Goal: Task Accomplishment & Management: Use online tool/utility

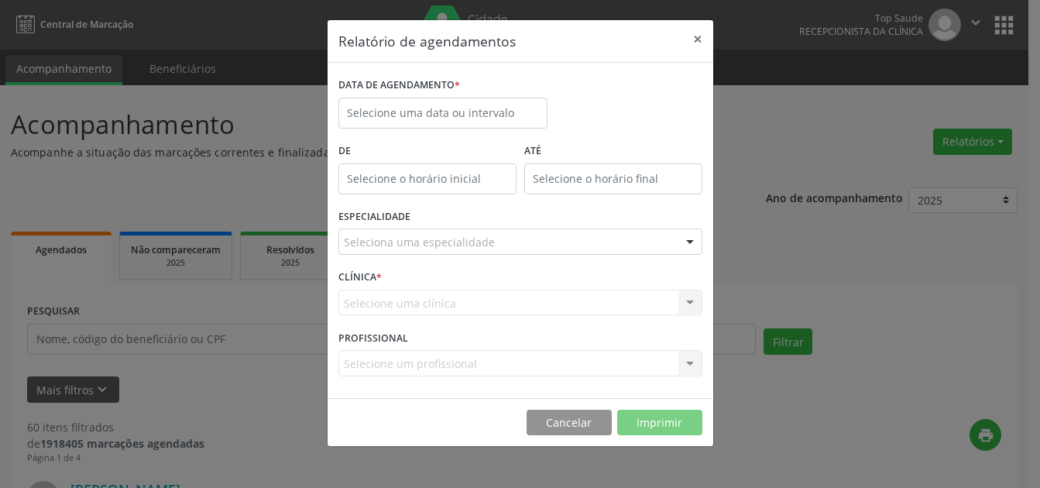
select select "8"
click at [389, 139] on label "De" at bounding box center [427, 151] width 178 height 24
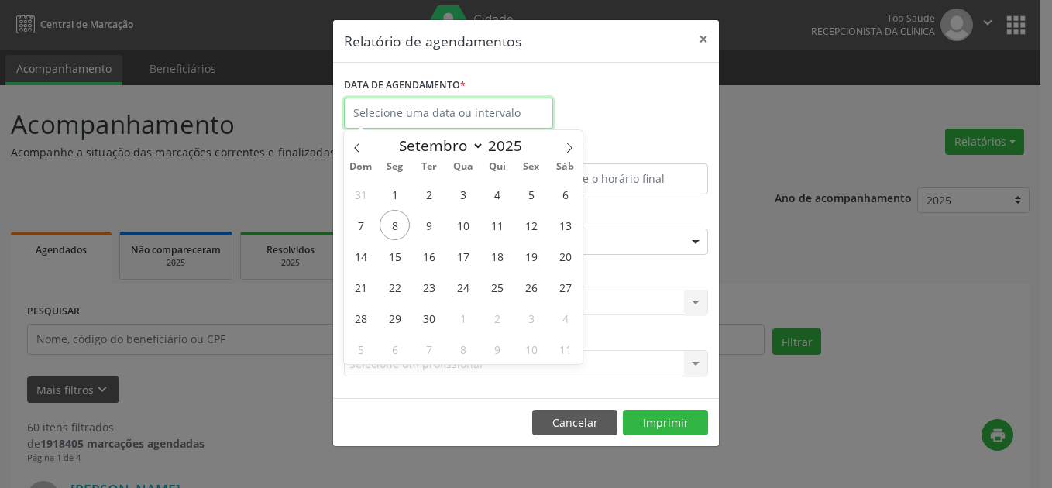
click at [424, 112] on input "text" at bounding box center [448, 113] width 209 height 31
click at [398, 221] on span "8" at bounding box center [395, 225] width 30 height 30
type input "[DATE]"
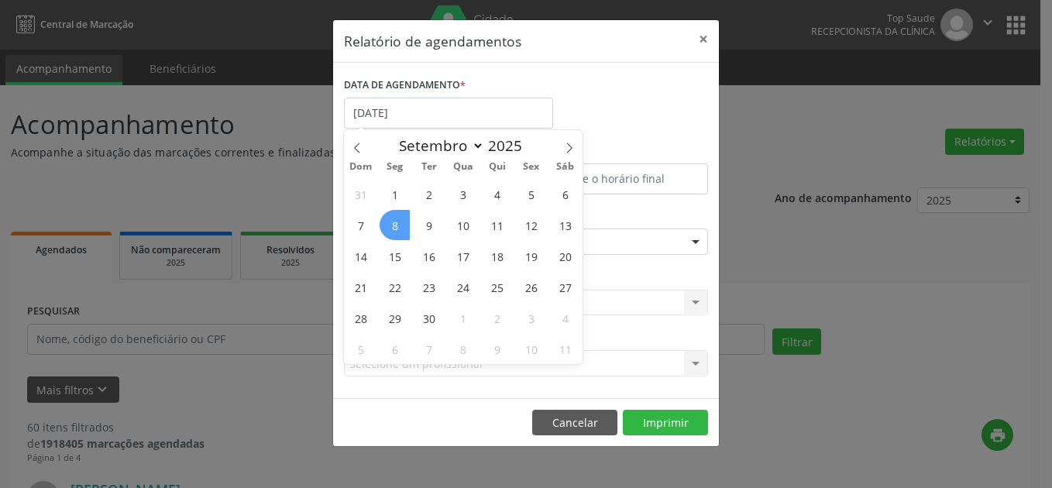
click at [398, 221] on span "8" at bounding box center [395, 225] width 30 height 30
click at [398, 221] on label "ESPECIALIDADE" at bounding box center [380, 217] width 72 height 24
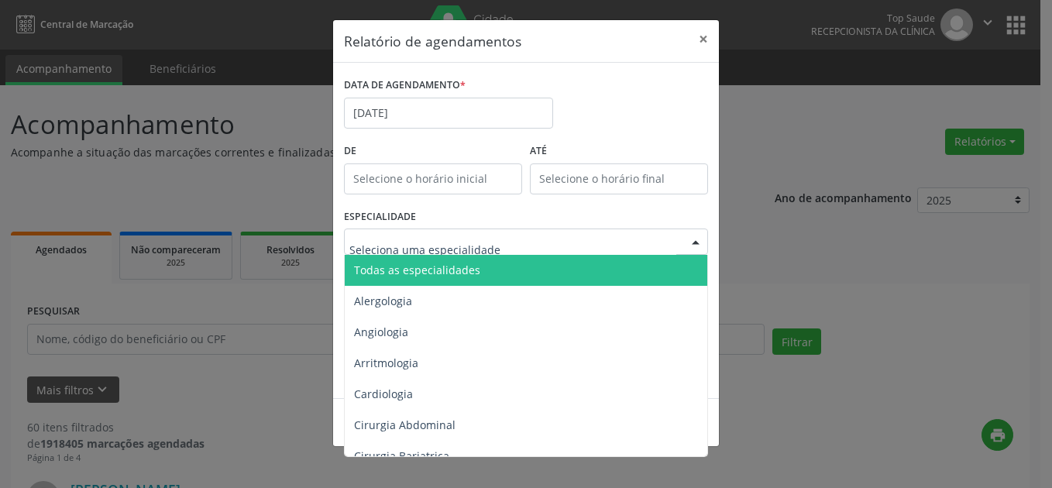
click at [500, 242] on div at bounding box center [526, 242] width 364 height 26
click at [447, 269] on span "Todas as especialidades" at bounding box center [417, 270] width 126 height 15
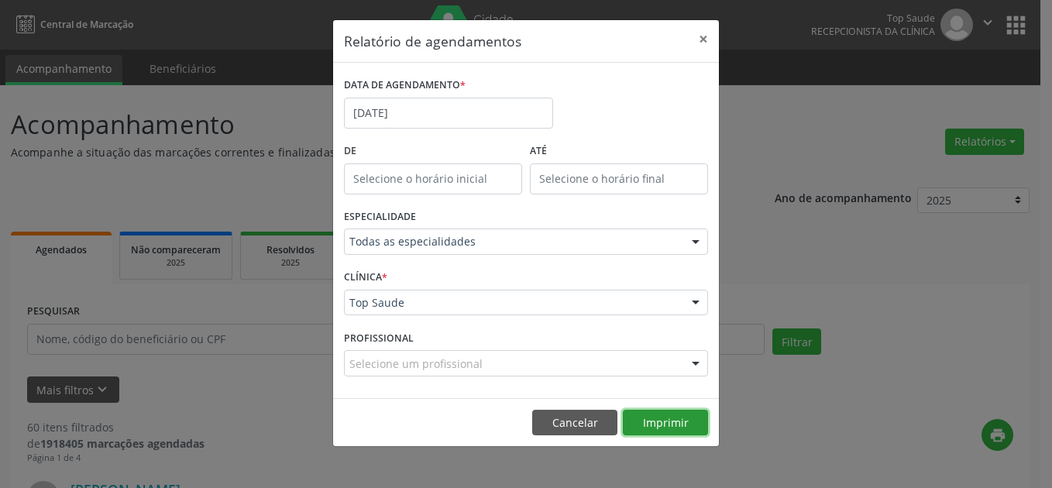
click at [684, 426] on button "Imprimir" at bounding box center [665, 423] width 85 height 26
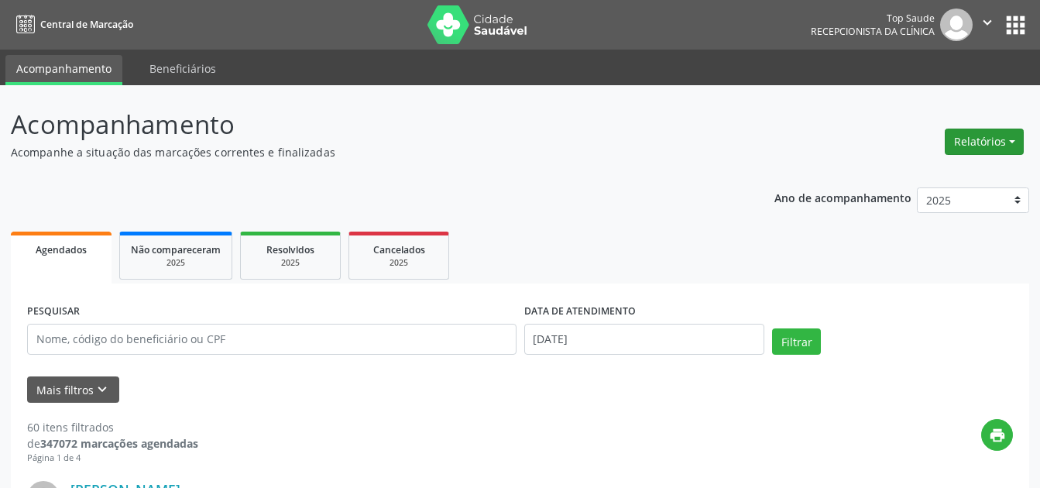
click at [979, 147] on button "Relatórios" at bounding box center [984, 142] width 79 height 26
click at [899, 180] on link "Agendamentos" at bounding box center [941, 175] width 167 height 22
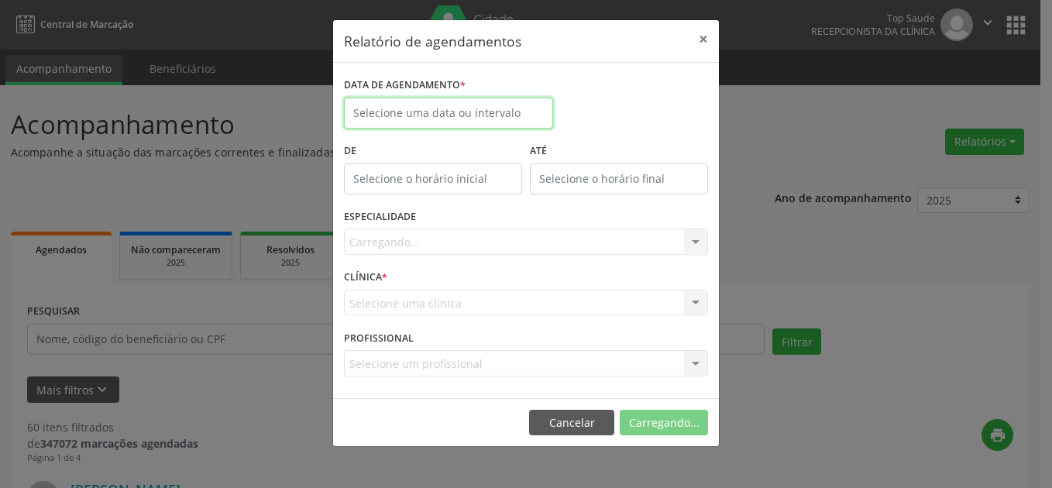
click at [394, 119] on body "Central de Marcação Top Saude Recepcionista da clínica  Configurações Sair app…" at bounding box center [526, 244] width 1052 height 488
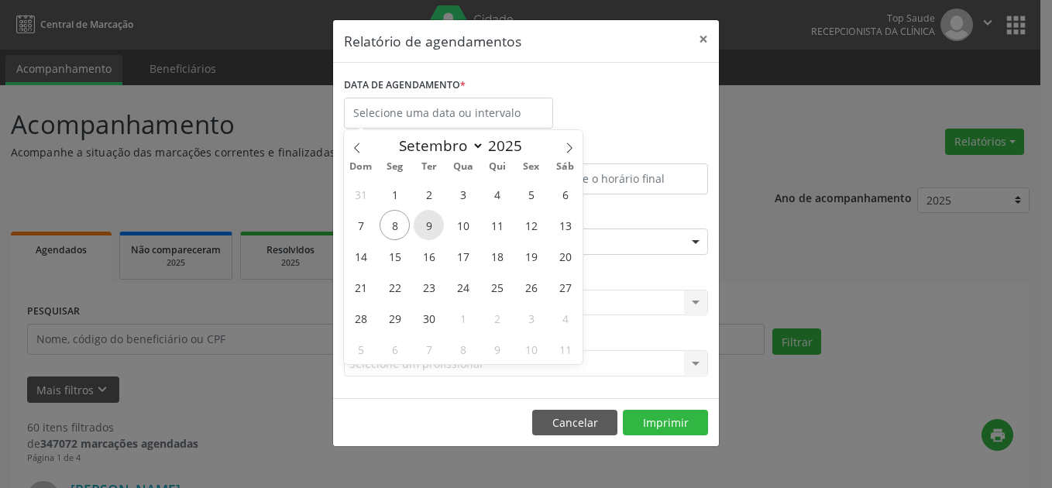
click at [427, 229] on span "9" at bounding box center [429, 225] width 30 height 30
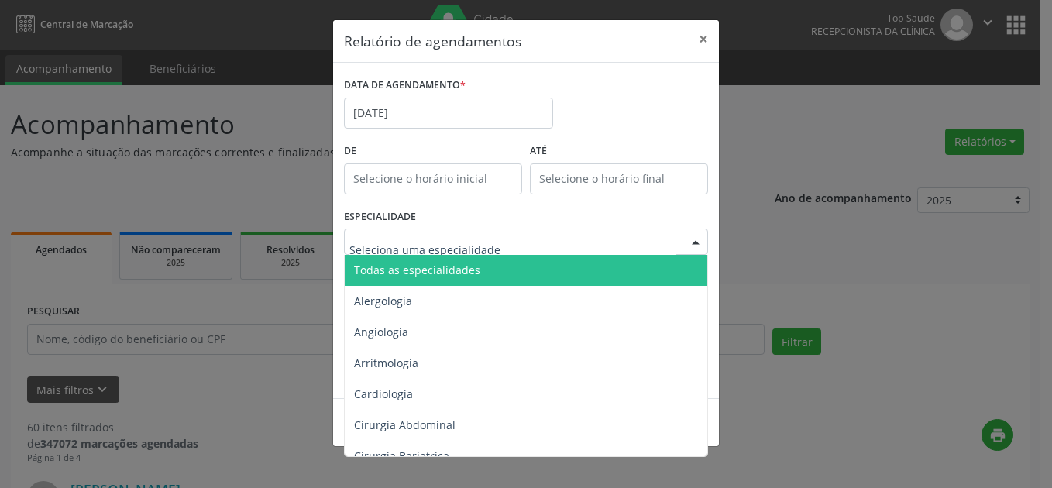
click at [685, 247] on div at bounding box center [695, 242] width 23 height 26
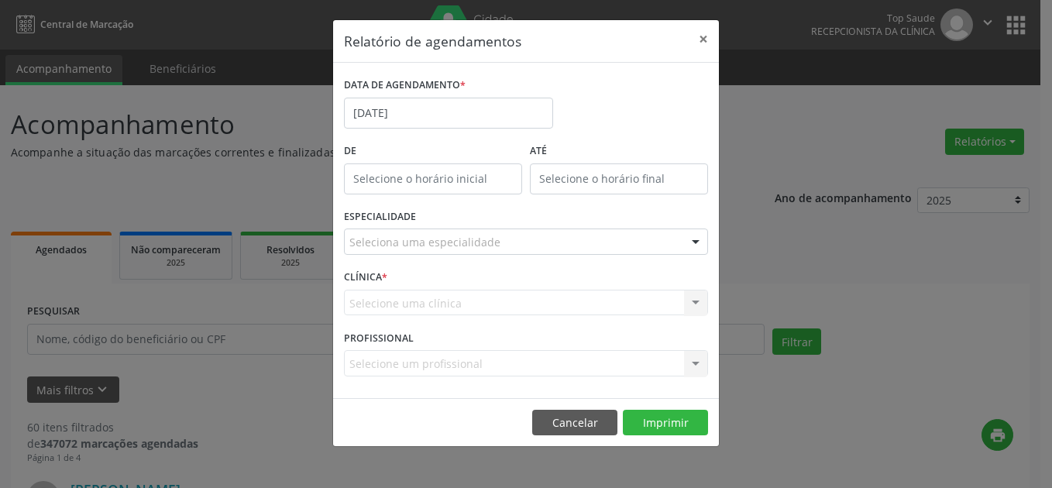
click at [685, 247] on div at bounding box center [695, 242] width 23 height 26
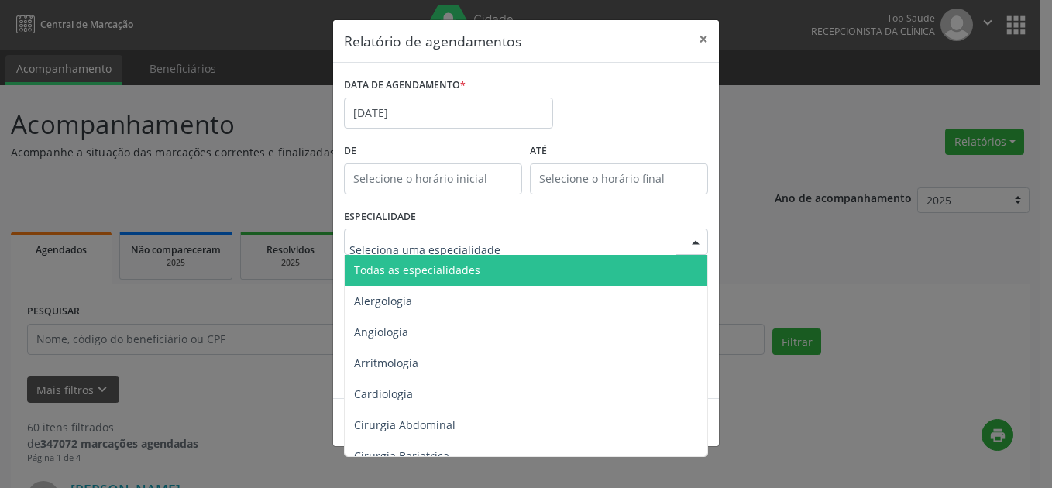
click at [433, 260] on span "Todas as especialidades" at bounding box center [527, 270] width 365 height 31
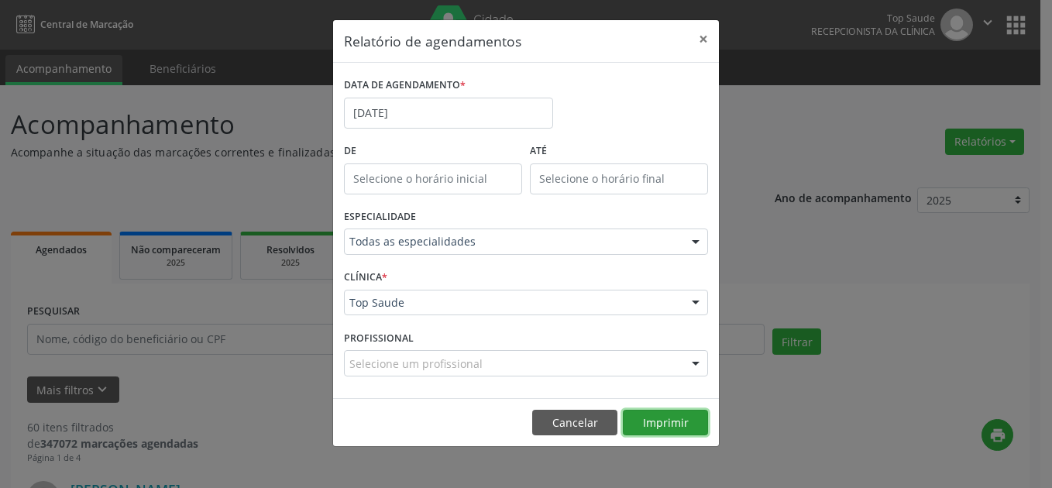
click at [654, 422] on button "Imprimir" at bounding box center [665, 423] width 85 height 26
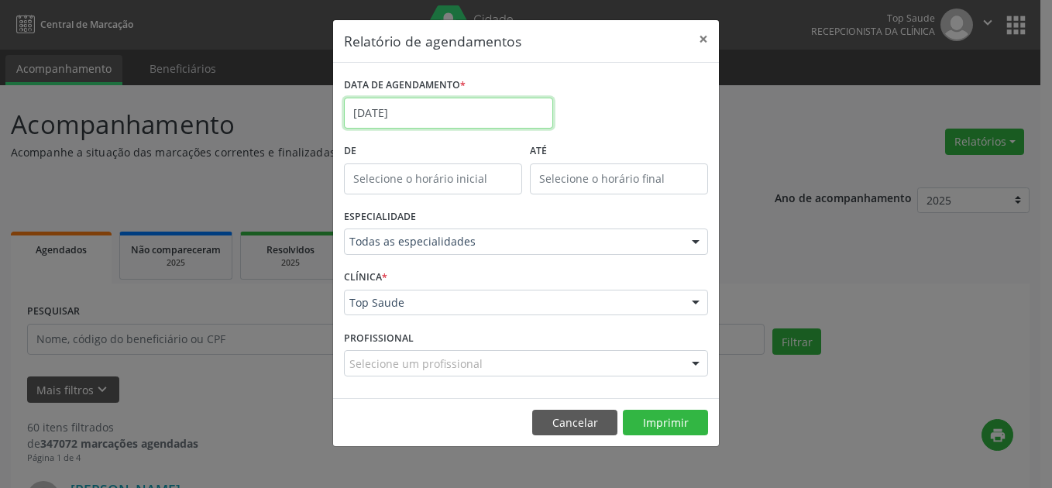
click at [393, 120] on body "Central de Marcação Top Saude Recepcionista da clínica  Configurações Sair app…" at bounding box center [526, 244] width 1052 height 488
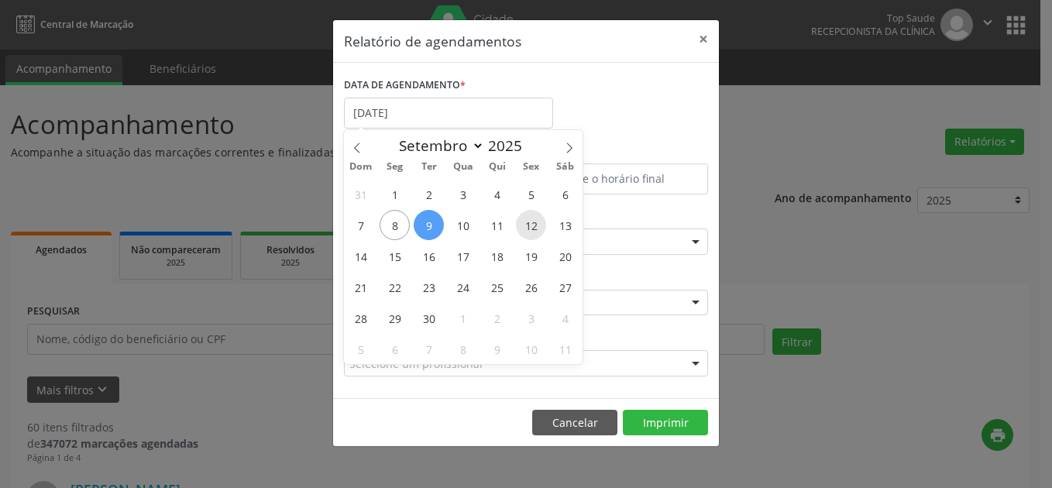
click at [535, 229] on span "12" at bounding box center [531, 225] width 30 height 30
type input "12/09/2025"
click at [535, 229] on span "12" at bounding box center [531, 225] width 30 height 30
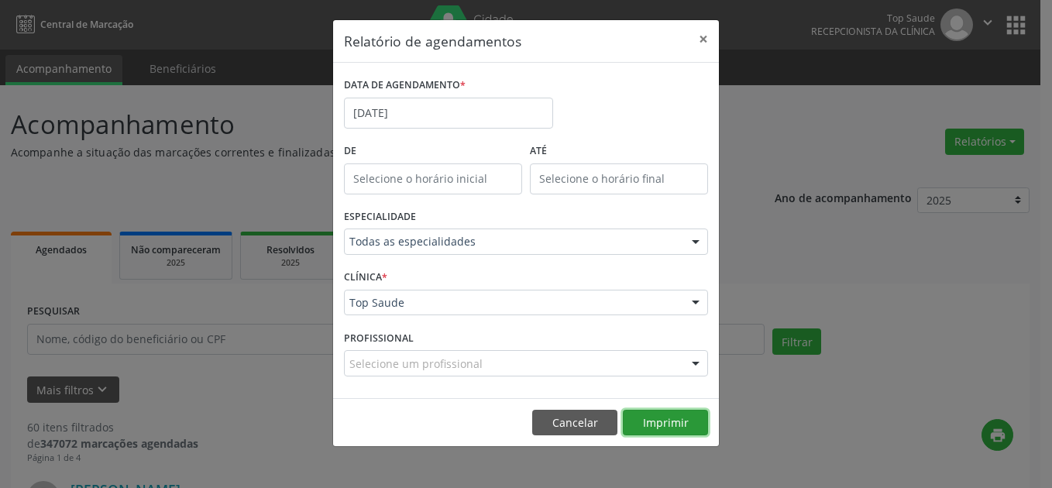
click at [658, 417] on button "Imprimir" at bounding box center [665, 423] width 85 height 26
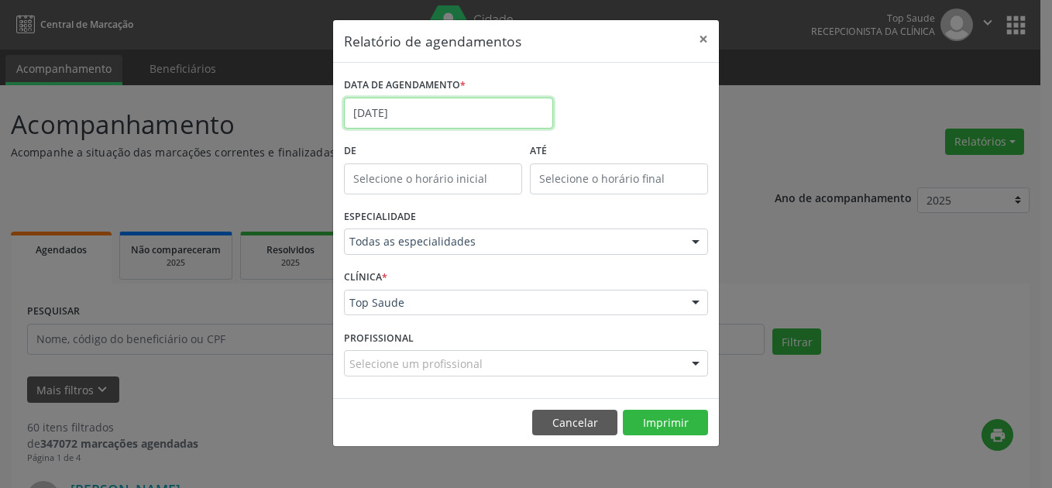
click at [434, 121] on input "12/09/2025" at bounding box center [448, 113] width 209 height 31
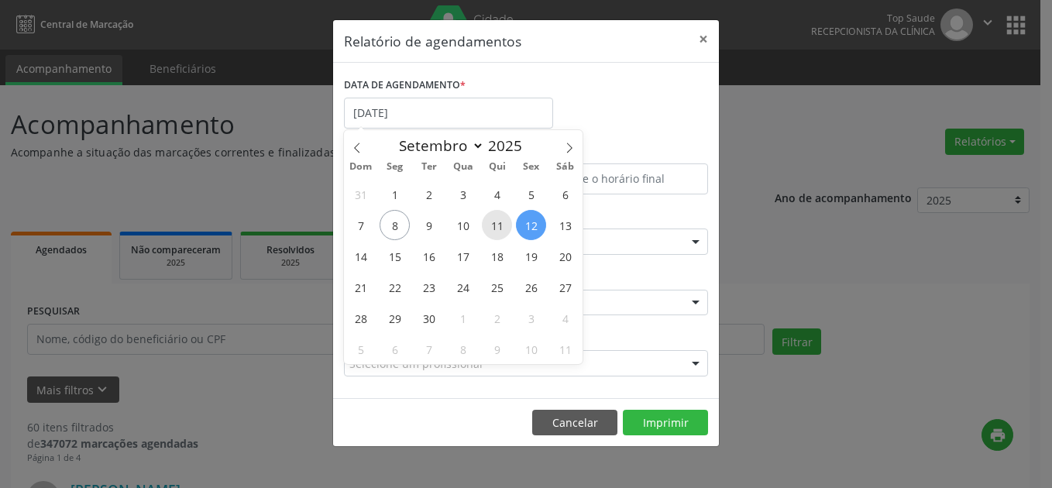
click at [491, 230] on span "11" at bounding box center [497, 225] width 30 height 30
type input "11/09/2025"
click at [491, 230] on span "11" at bounding box center [497, 225] width 30 height 30
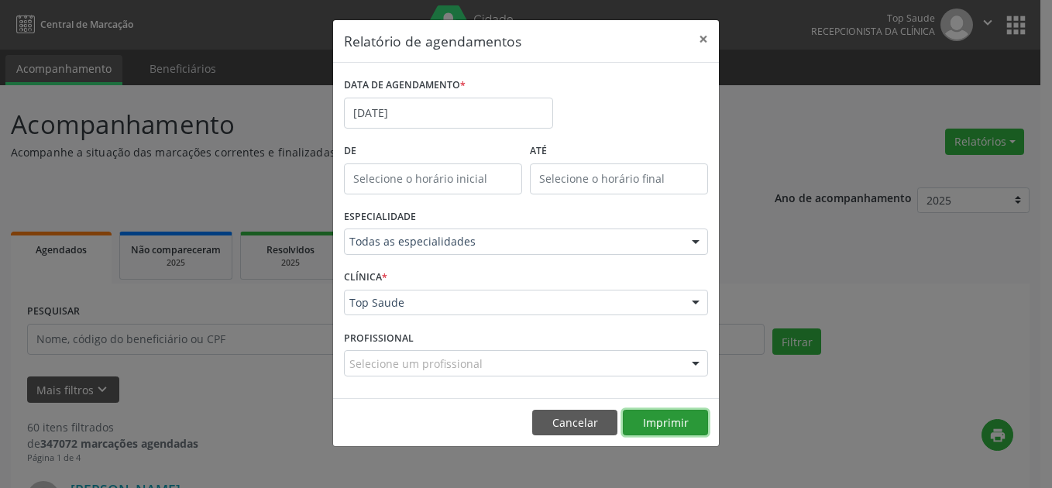
click at [673, 421] on button "Imprimir" at bounding box center [665, 423] width 85 height 26
